Goal: Transaction & Acquisition: Purchase product/service

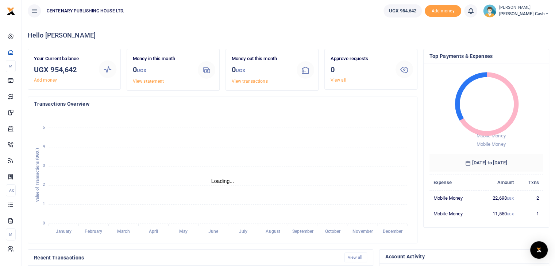
scroll to position [6, 6]
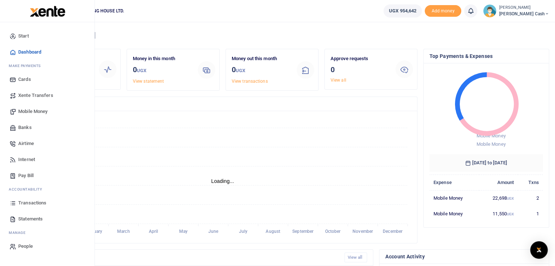
click at [36, 113] on span "Mobile Money" at bounding box center [32, 111] width 29 height 7
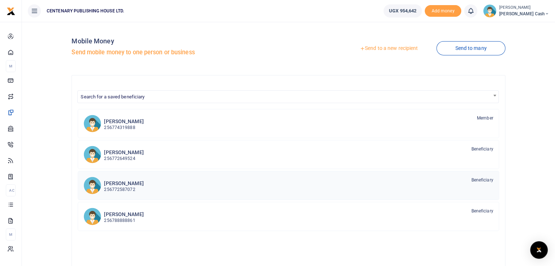
click at [115, 186] on p "256772587072" at bounding box center [123, 189] width 39 height 7
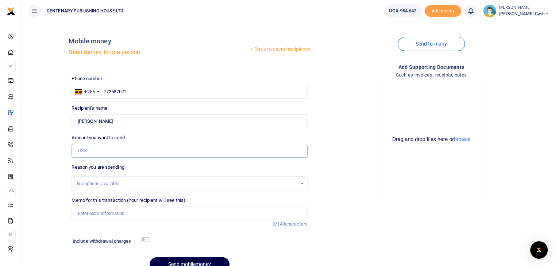
click at [100, 152] on input "Amount you want to send" at bounding box center [189, 151] width 236 height 14
type input "20,000"
click at [102, 217] on input "Memo for this transaction (Your recipient will see this)" at bounding box center [189, 214] width 236 height 14
type input "Facilitation while working on churchman 2026"
click at [144, 241] on input "checkbox" at bounding box center [145, 239] width 9 height 5
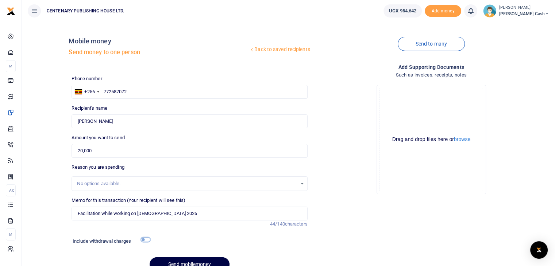
checkbox input "true"
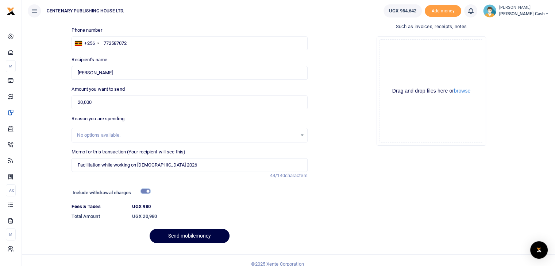
scroll to position [56, 0]
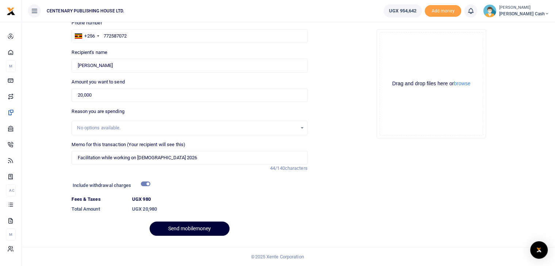
click at [181, 228] on button "Send mobilemoney" at bounding box center [190, 229] width 80 height 14
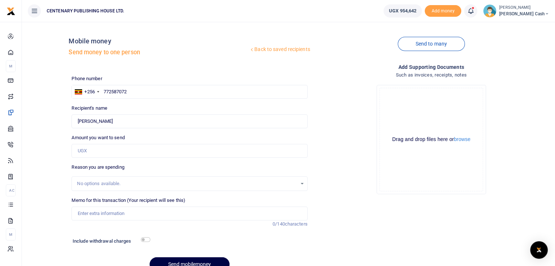
click at [282, 50] on link "Back to saved recipients" at bounding box center [280, 49] width 62 height 13
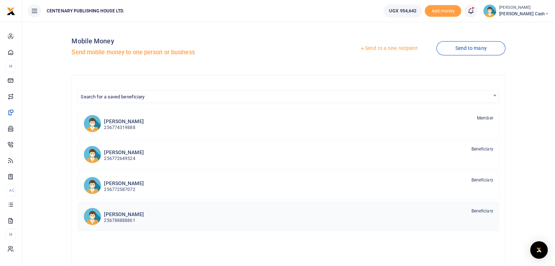
click at [124, 215] on h6 "[PERSON_NAME]" at bounding box center [123, 215] width 39 height 6
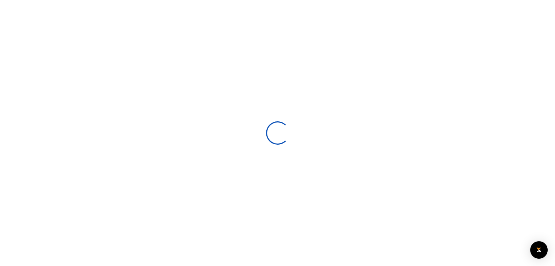
select select
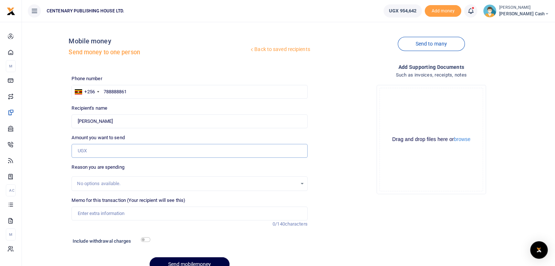
click at [94, 150] on input "Amount you want to send" at bounding box center [189, 151] width 236 height 14
type input "20,000"
click at [99, 214] on input "Memo for this transaction (Your recipient will see this)" at bounding box center [189, 214] width 236 height 14
type input "Facilitation while working on [DEMOGRAPHIC_DATA] 2026"
click at [145, 239] on input "checkbox" at bounding box center [145, 239] width 9 height 5
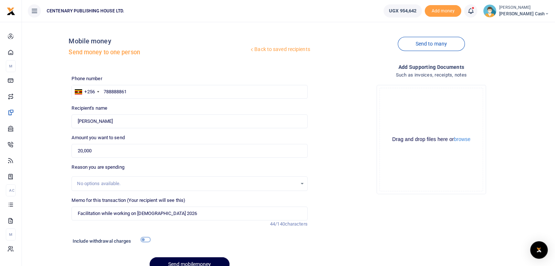
checkbox input "true"
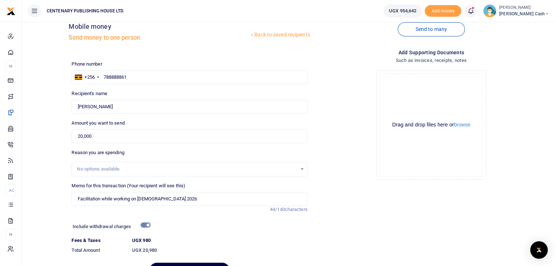
scroll to position [56, 0]
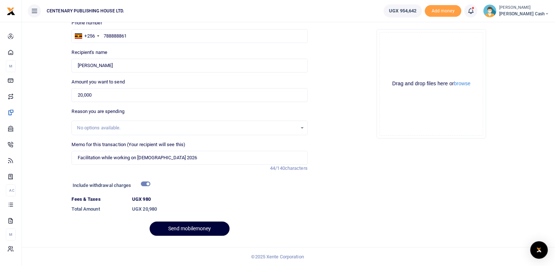
click at [196, 230] on button "Send mobilemoney" at bounding box center [190, 229] width 80 height 14
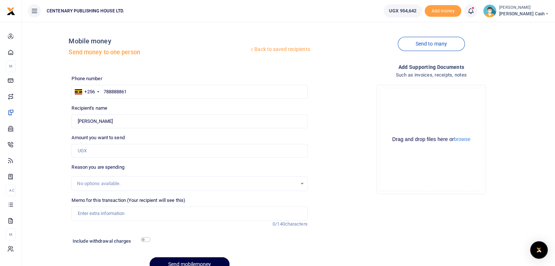
click at [272, 50] on link "Back to saved recipients" at bounding box center [280, 49] width 62 height 13
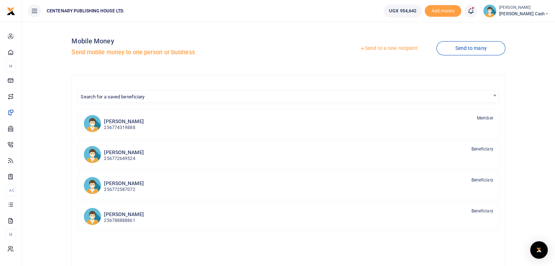
click at [383, 49] on link "Send to a new recipient" at bounding box center [388, 48] width 95 height 13
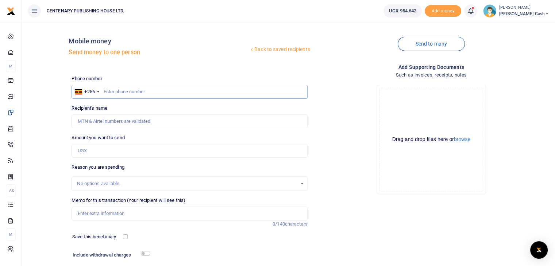
click at [119, 90] on input "text" at bounding box center [189, 92] width 236 height 14
type input "772649524"
type input "[PERSON_NAME] [PERSON_NAME] Kasande"
type input "772649524"
click at [90, 210] on input "Memo for this transaction (Your recipient will see this)" at bounding box center [189, 214] width 236 height 14
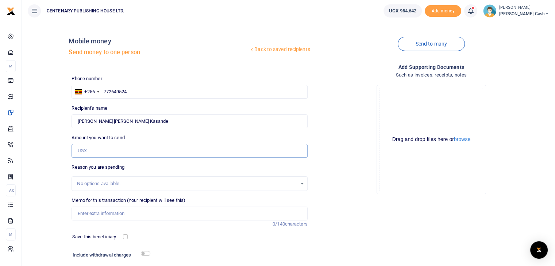
click at [90, 150] on input "Amount you want to send" at bounding box center [189, 151] width 236 height 14
type input "20,000"
click at [89, 215] on input "Memo for this transaction (Your recipient will see this)" at bounding box center [189, 214] width 236 height 14
type input "Facilitation while working on [DEMOGRAPHIC_DATA] 2026"
click at [124, 236] on input "checkbox" at bounding box center [125, 237] width 5 height 5
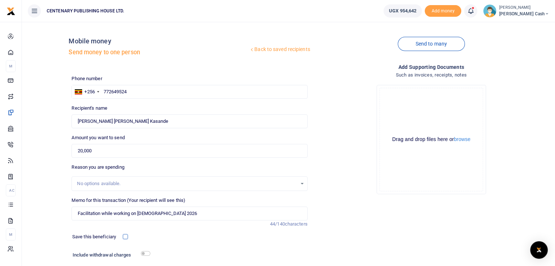
checkbox input "true"
click at [143, 253] on input "checkbox" at bounding box center [145, 253] width 9 height 5
checkbox input "true"
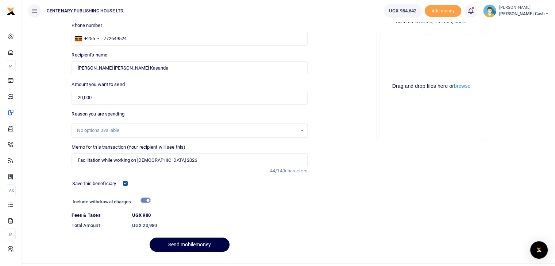
scroll to position [70, 0]
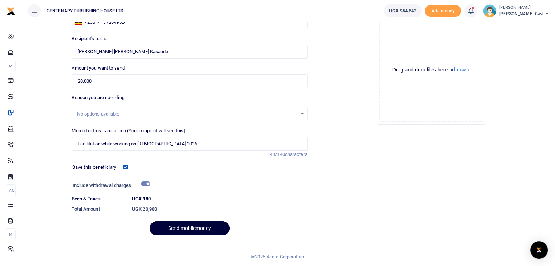
click at [206, 229] on button "Send mobilemoney" at bounding box center [190, 228] width 80 height 14
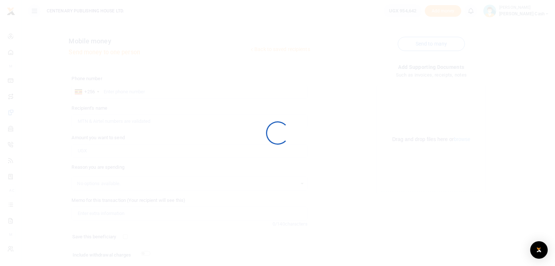
scroll to position [50, 0]
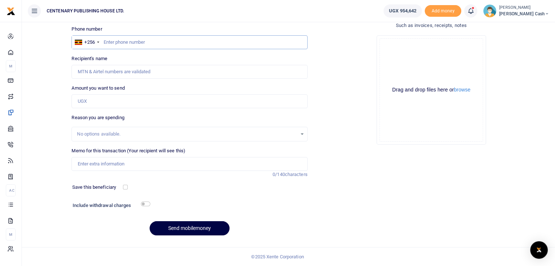
click at [190, 45] on input "text" at bounding box center [189, 42] width 236 height 14
type input "704598661"
type input "Edric Mande"
type input "704598661"
click at [101, 103] on input "Amount you want to send" at bounding box center [189, 101] width 236 height 14
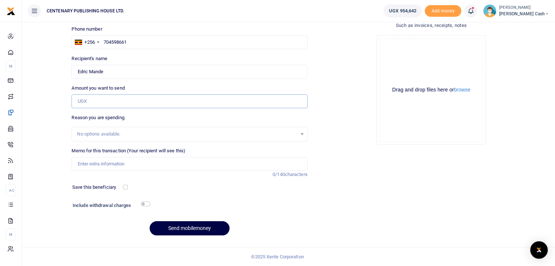
type input "20,000"
click at [119, 165] on input "Memo for this transaction (Your recipient will see this)" at bounding box center [189, 164] width 236 height 14
type input "Facilitation while working on [DEMOGRAPHIC_DATA] 2026"
click at [127, 187] on input "checkbox" at bounding box center [125, 187] width 5 height 5
checkbox input "true"
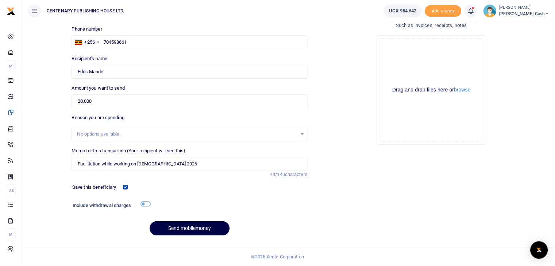
click at [144, 203] on input "checkbox" at bounding box center [145, 204] width 9 height 5
checkbox input "true"
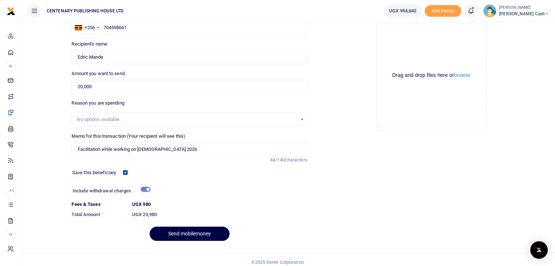
scroll to position [70, 0]
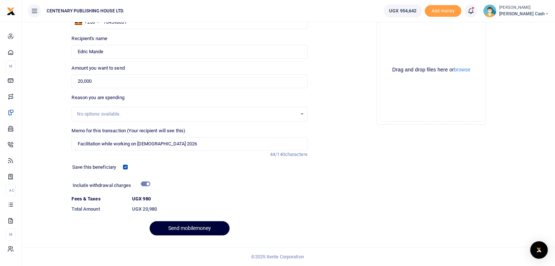
click at [206, 231] on button "Send mobilemoney" at bounding box center [190, 228] width 80 height 14
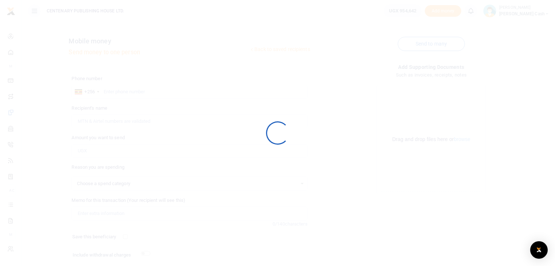
select select
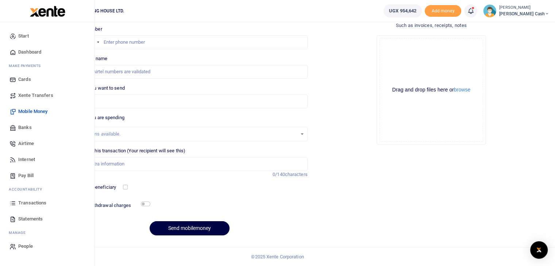
click at [20, 53] on span "Dashboard" at bounding box center [29, 52] width 23 height 7
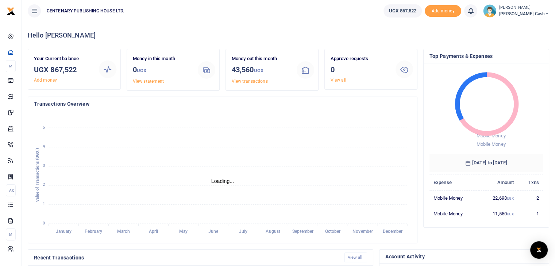
scroll to position [6, 6]
